Goal: Information Seeking & Learning: Check status

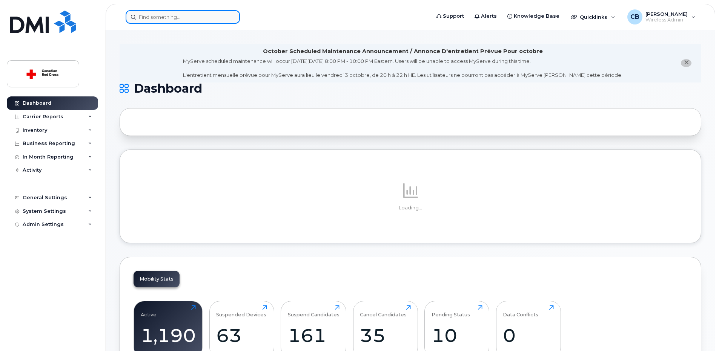
click at [170, 17] on input at bounding box center [183, 17] width 114 height 14
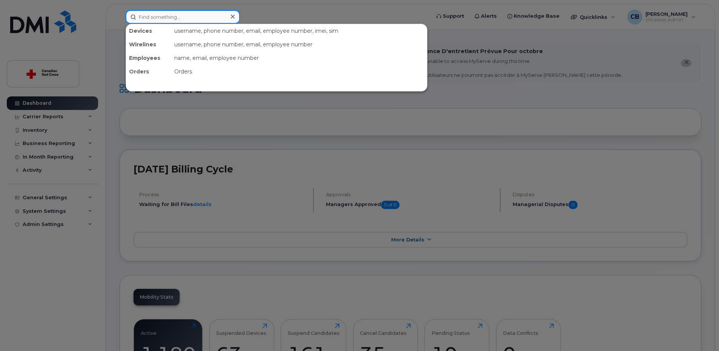
paste input "431 373 5899"
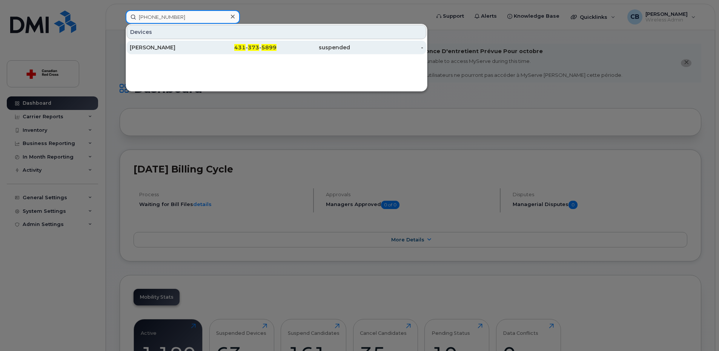
type input "431 373 5899"
click at [160, 47] on div "[PERSON_NAME]" at bounding box center [167, 48] width 74 height 8
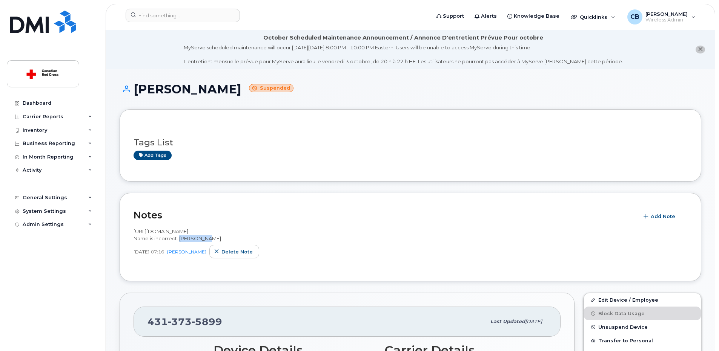
click at [232, 231] on div "[URL][DOMAIN_NAME] Name is incorrect. [PERSON_NAME]" at bounding box center [410, 235] width 554 height 14
copy span "/IS-166377"
click at [270, 230] on div "[URL][DOMAIN_NAME] Name is incorrect. [PERSON_NAME]" at bounding box center [410, 235] width 554 height 14
drag, startPoint x: 270, startPoint y: 230, endPoint x: 132, endPoint y: 227, distance: 138.1
click at [132, 227] on div "Notes Add Note [URL][DOMAIN_NAME] Name is incorrect. [PERSON_NAME] [DATE] 07:16…" at bounding box center [410, 237] width 581 height 89
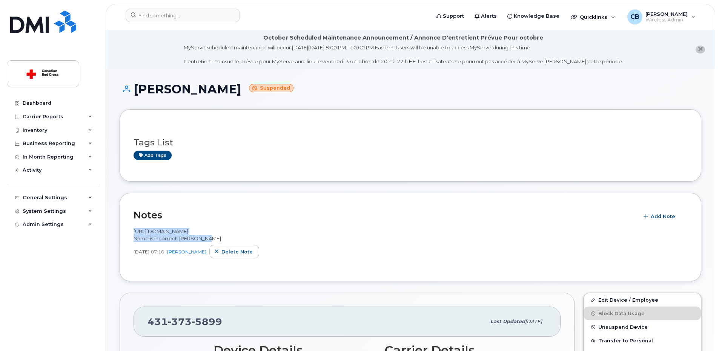
copy span "[URL][DOMAIN_NAME]"
